Goal: Task Accomplishment & Management: Complete application form

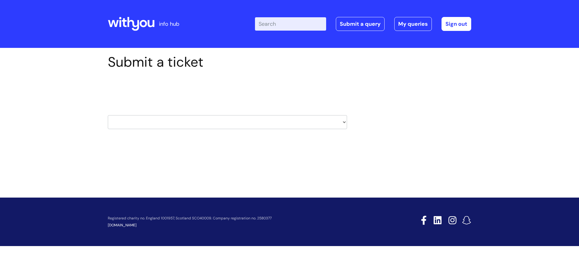
click at [344, 125] on select "HR / People IT and Support Clinical Drug Alerts Finance Accounts Data Support T…" at bounding box center [227, 122] width 239 height 14
click at [341, 122] on select "HR / People IT and Support Clinical Drug Alerts Finance Accounts Data Support T…" at bounding box center [227, 122] width 239 height 14
select select "learning_and_development"
click at [108, 115] on select "HR / People IT and Support Clinical Drug Alerts Finance Accounts Data Support T…" at bounding box center [227, 122] width 239 height 14
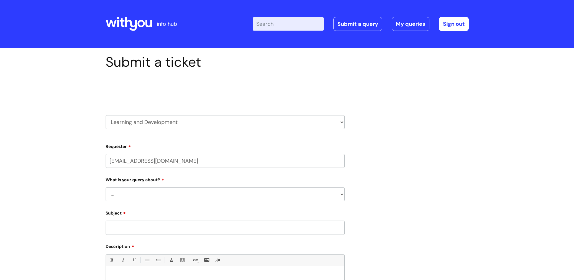
select select "80004286539"
